Goal: Navigation & Orientation: Find specific page/section

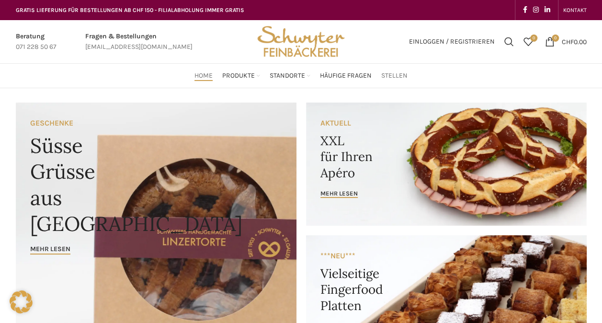
click at [399, 74] on span "Stellen" at bounding box center [394, 75] width 26 height 9
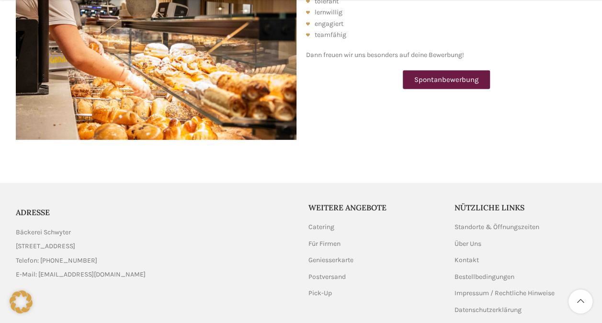
scroll to position [1343, 0]
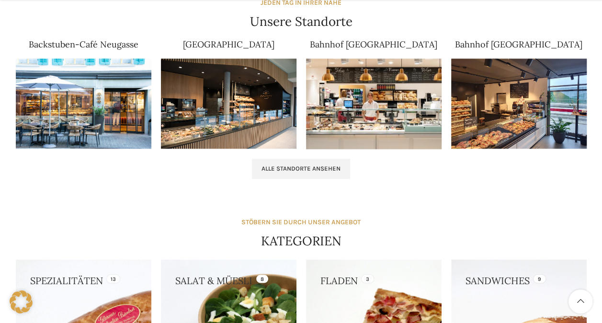
scroll to position [643, 0]
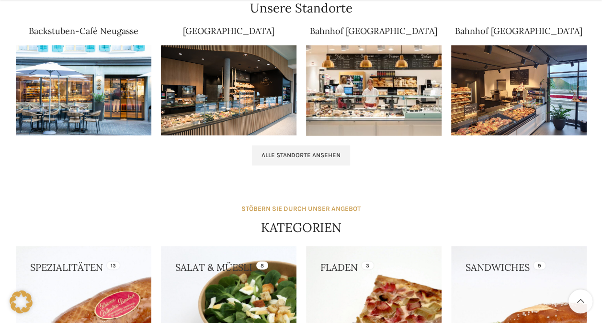
click at [235, 72] on img at bounding box center [228, 90] width 135 height 90
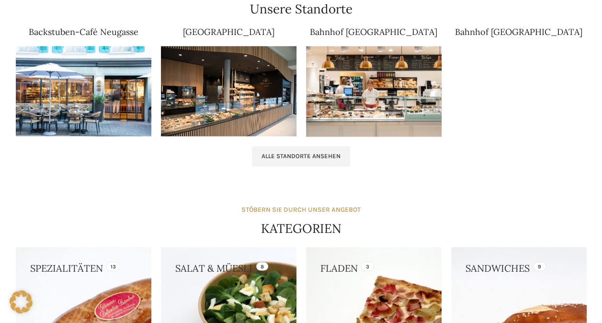
scroll to position [642, 0]
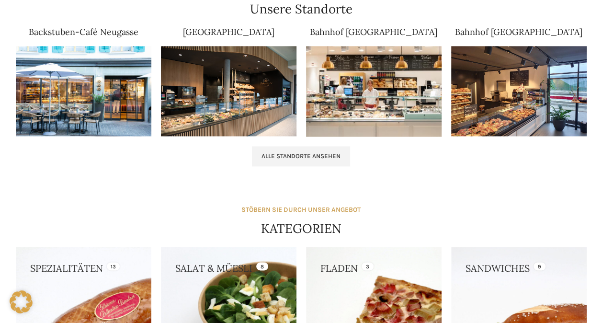
click at [361, 98] on img at bounding box center [373, 91] width 135 height 90
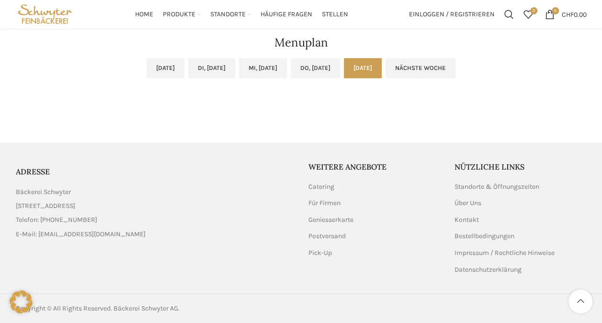
scroll to position [449, 0]
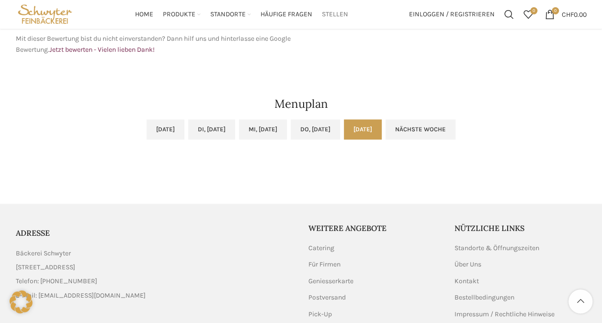
click at [341, 8] on link "Stellen" at bounding box center [335, 14] width 26 height 19
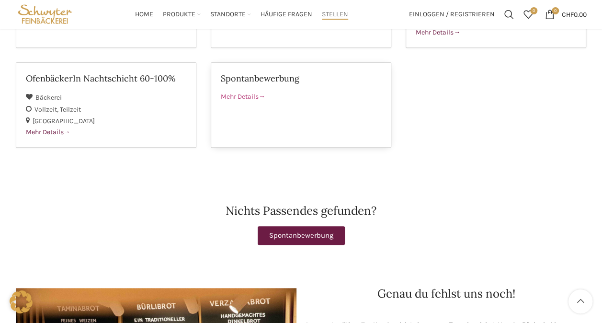
scroll to position [330, 0]
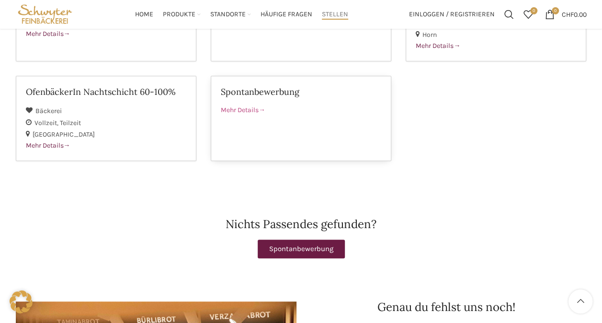
click at [309, 86] on div "Spontanbewerbung" at bounding box center [301, 95] width 160 height 19
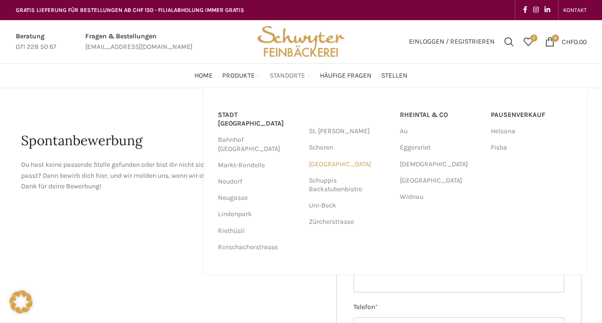
click at [319, 162] on link "[GEOGRAPHIC_DATA]" at bounding box center [349, 164] width 81 height 16
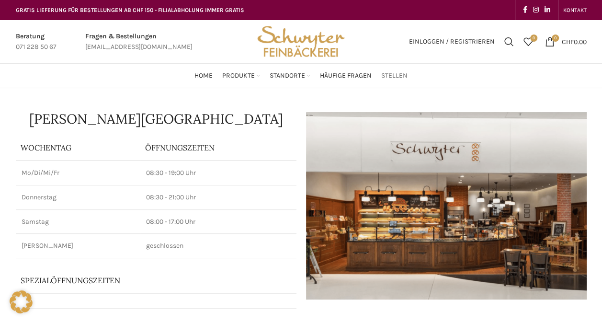
click at [400, 73] on span "Stellen" at bounding box center [394, 75] width 26 height 9
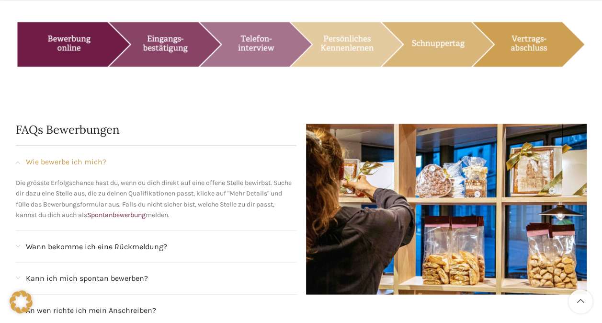
scroll to position [1207, 0]
